Goal: Check status: Check status

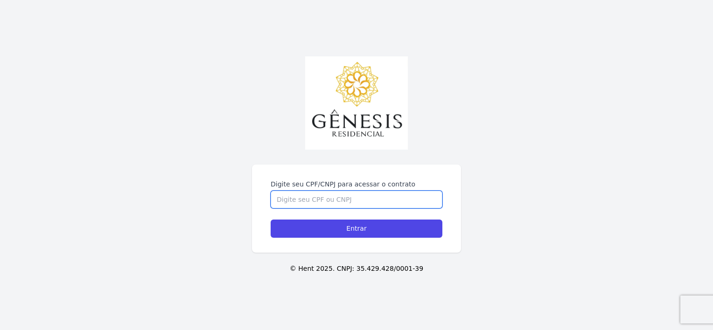
click at [353, 205] on input "Digite seu CPF/CNPJ para acessar o contrato" at bounding box center [356, 200] width 172 height 18
type input "46848042838"
click at [270, 220] on input "Entrar" at bounding box center [356, 229] width 172 height 18
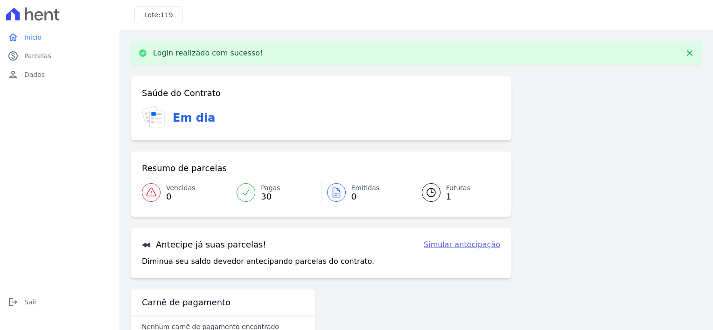
click at [446, 187] on span "Futuras" at bounding box center [458, 188] width 24 height 10
